Goal: Task Accomplishment & Management: Manage account settings

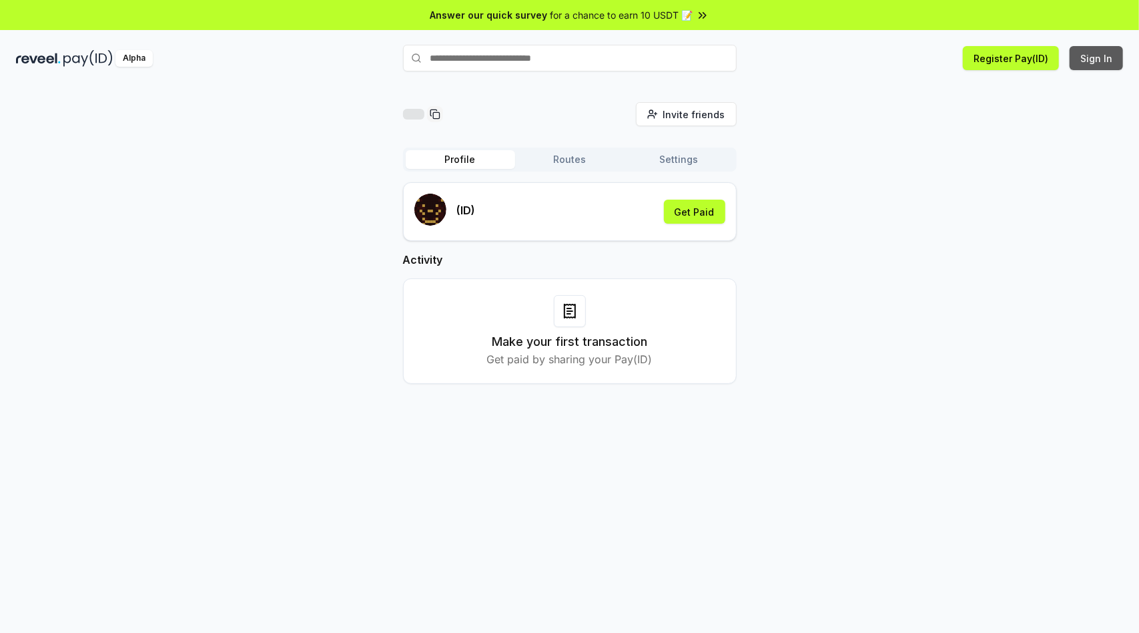
click at [1097, 58] on button "Sign In" at bounding box center [1096, 58] width 53 height 24
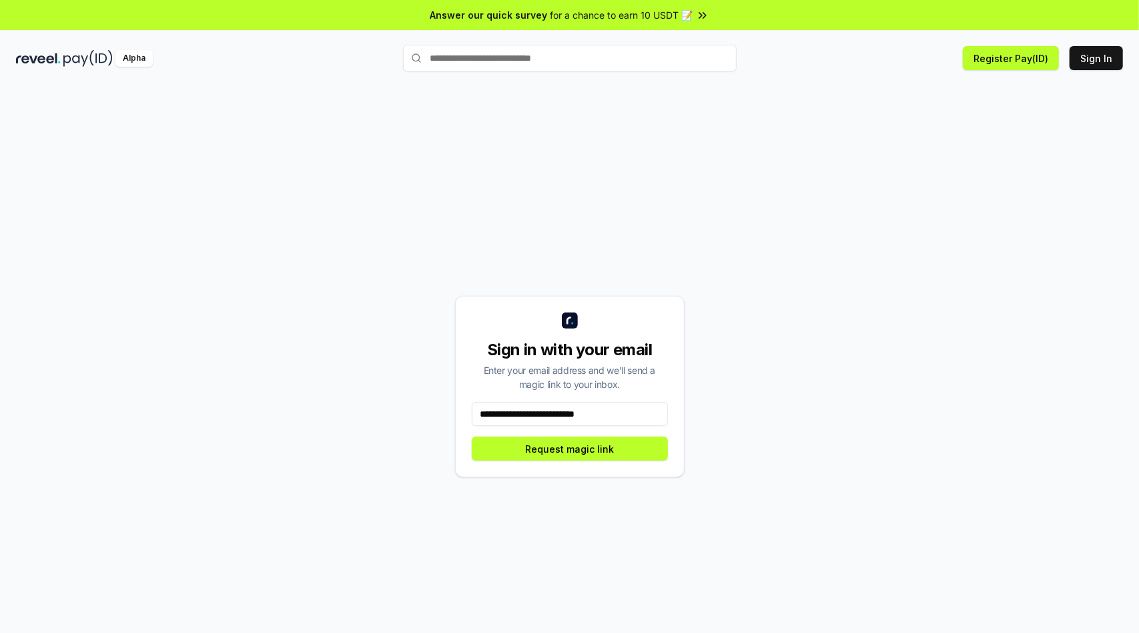
type input "**********"
click at [569, 449] on button "Request magic link" at bounding box center [570, 449] width 196 height 24
